Goal: Task Accomplishment & Management: Manage account settings

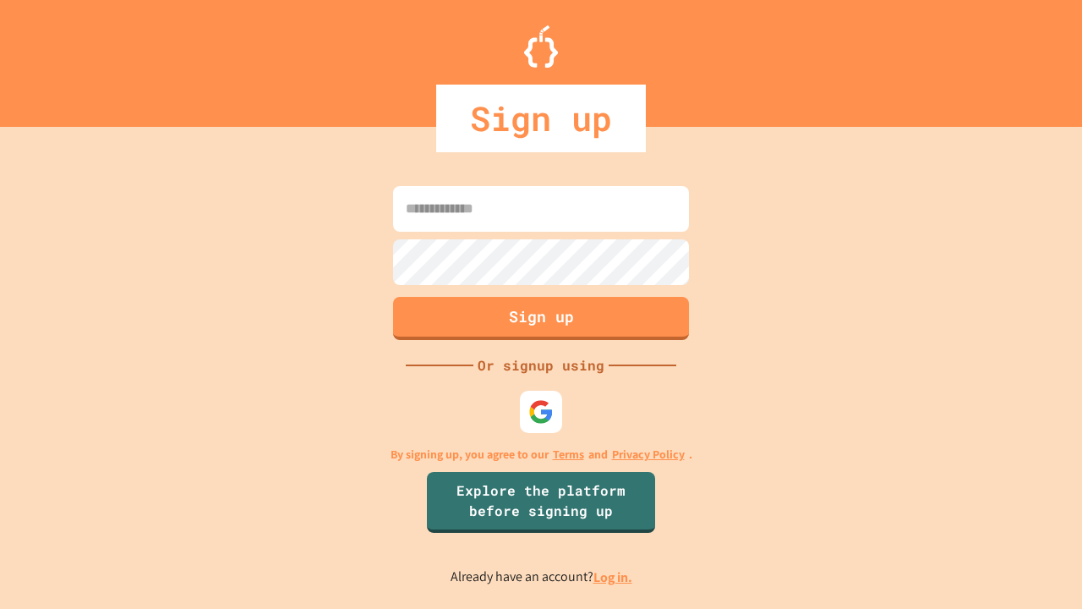
click at [614, 577] on link "Log in." at bounding box center [613, 577] width 39 height 18
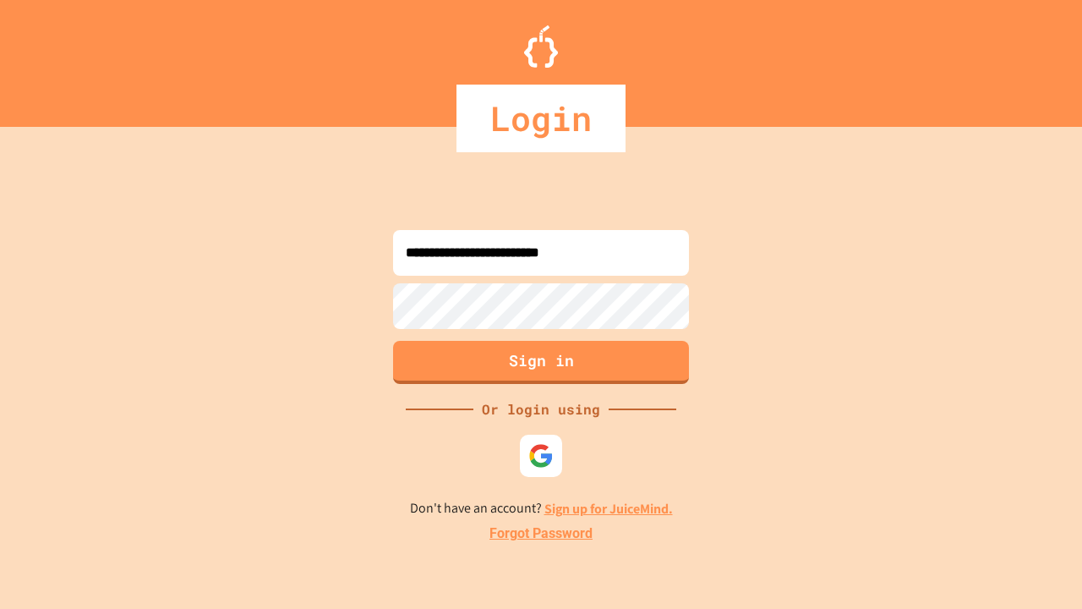
type input "**********"
